Goal: Use online tool/utility

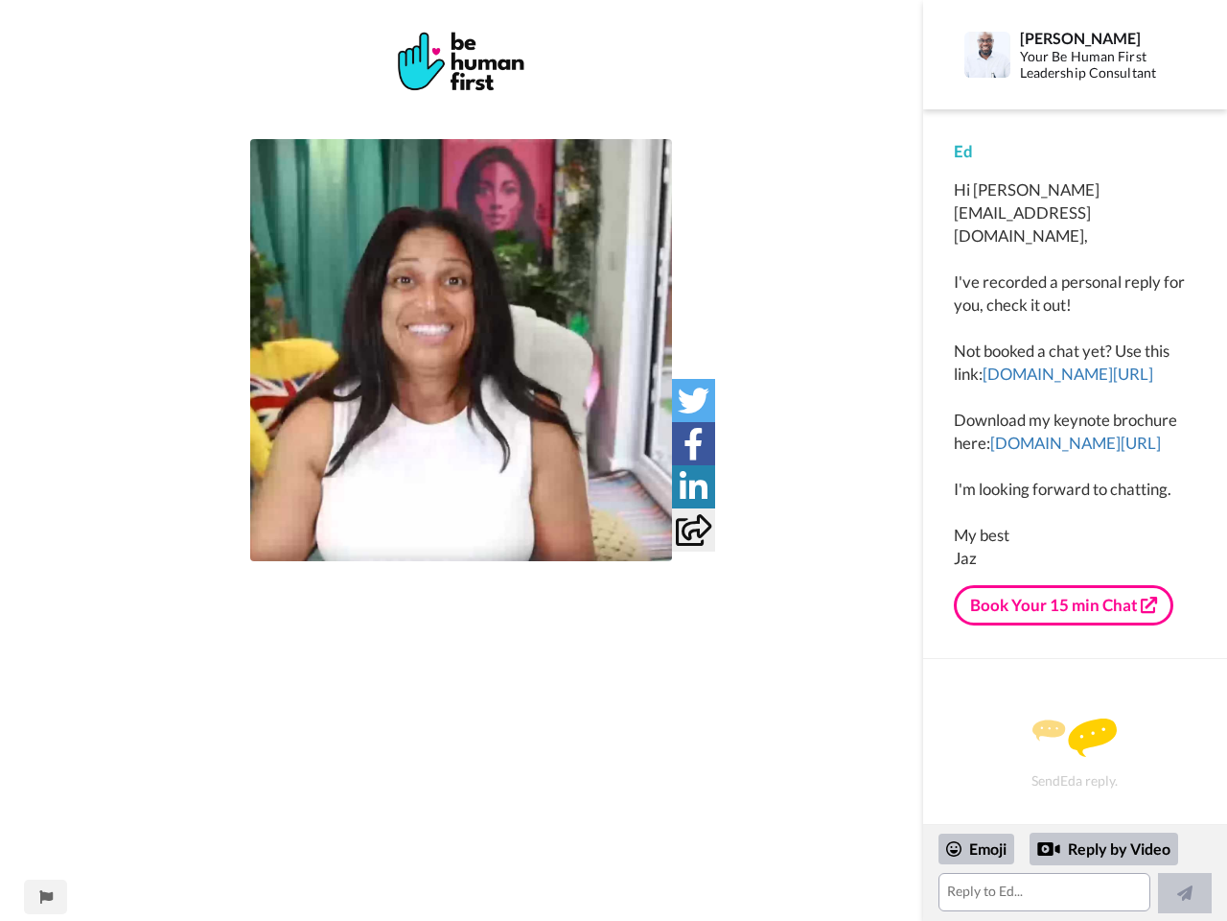
click at [461, 350] on img at bounding box center [461, 350] width 422 height 422
click at [693, 400] on icon at bounding box center [694, 401] width 32 height 32
click at [693, 443] on icon at bounding box center [694, 444] width 20 height 32
click at [693, 486] on icon at bounding box center [694, 487] width 28 height 32
click at [693, 529] on icon at bounding box center [693, 530] width 35 height 32
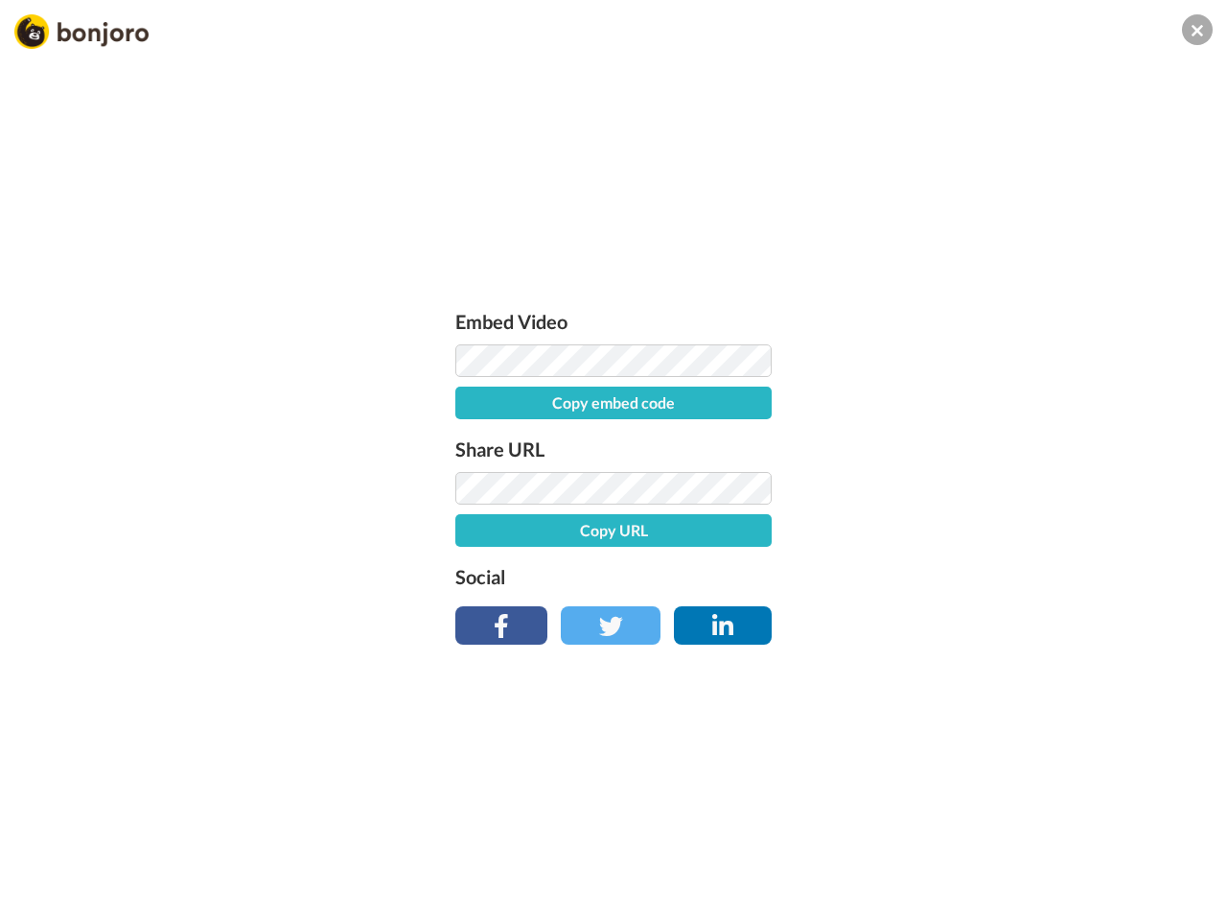
click at [45, 897] on div "Embed Video Copy embed code Share URL Copy URL Social" at bounding box center [613, 564] width 1227 height 921
click at [1075, 873] on div "Embed Video Copy embed code Share URL Copy URL Social" at bounding box center [613, 564] width 1227 height 921
click at [977, 849] on div "Embed Video Copy embed code Share URL Copy URL Social" at bounding box center [613, 564] width 1227 height 921
click at [1105, 849] on div "Embed Video Copy embed code Share URL Copy URL Social" at bounding box center [613, 564] width 1227 height 921
click at [1185, 893] on div "Embed Video Copy embed code Share URL Copy URL Social" at bounding box center [613, 564] width 1227 height 921
